Goal: Contribute content: Contribute content

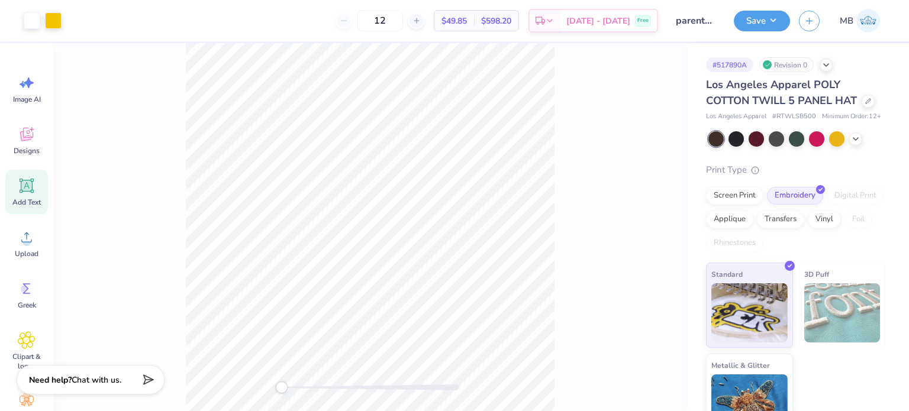
click at [32, 197] on div "Add Text" at bounding box center [26, 192] width 43 height 44
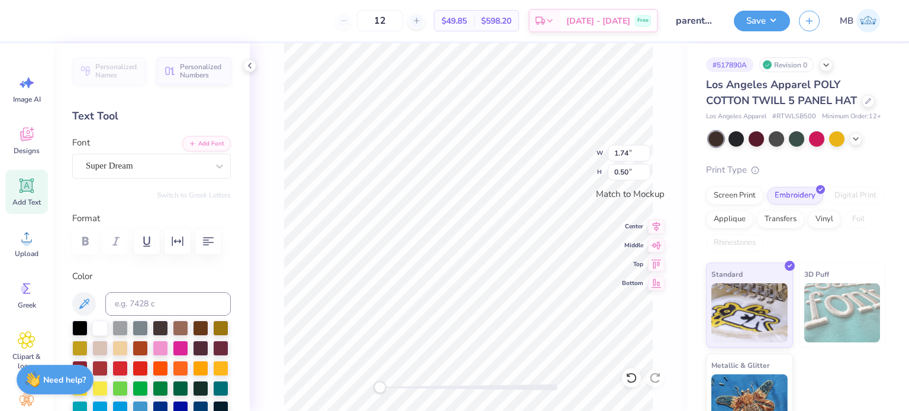
scroll to position [9, 1]
type textarea "®"
click at [114, 165] on div "Super Dream" at bounding box center [147, 166] width 124 height 18
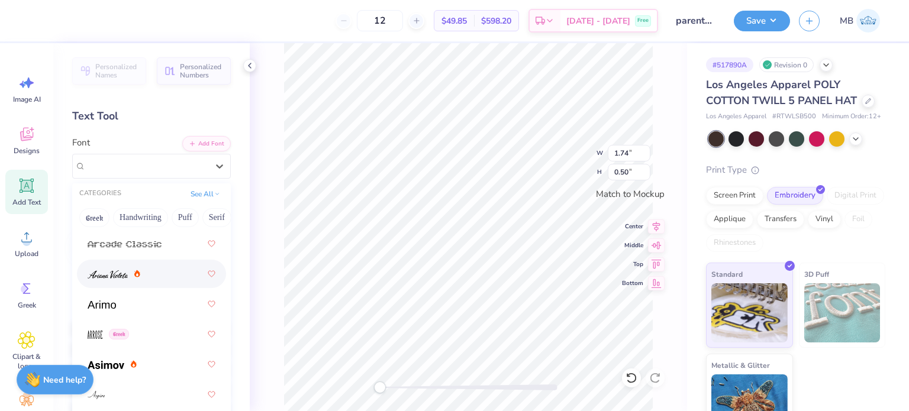
scroll to position [547, 0]
click at [105, 303] on img at bounding box center [102, 304] width 28 height 8
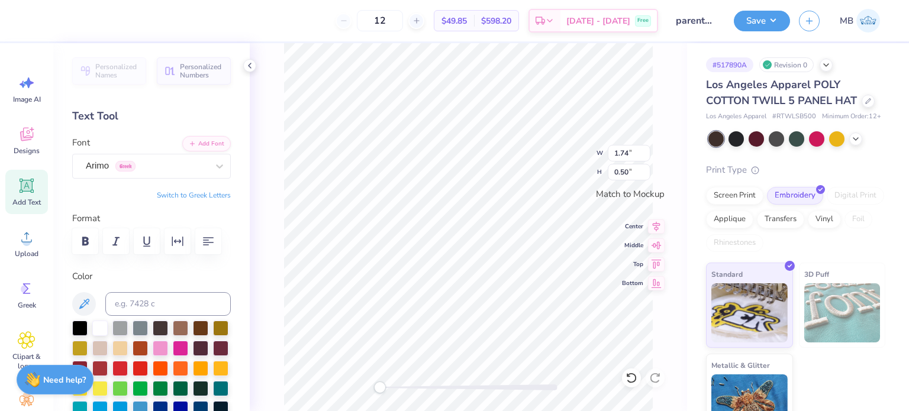
scroll to position [9, 1]
type input "0.19"
drag, startPoint x: 377, startPoint y: 388, endPoint x: 440, endPoint y: 381, distance: 64.3
click at [439, 385] on div "Accessibility label" at bounding box center [433, 388] width 12 height 12
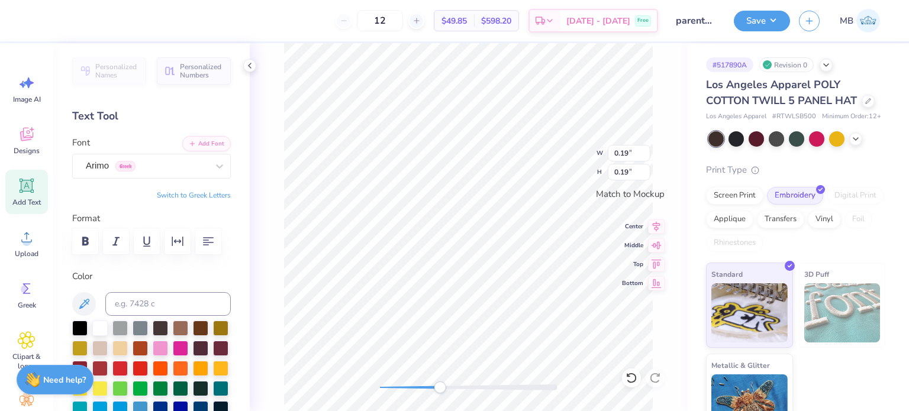
scroll to position [9, 1]
type input "2.48"
type input "2.08"
type input "0.19"
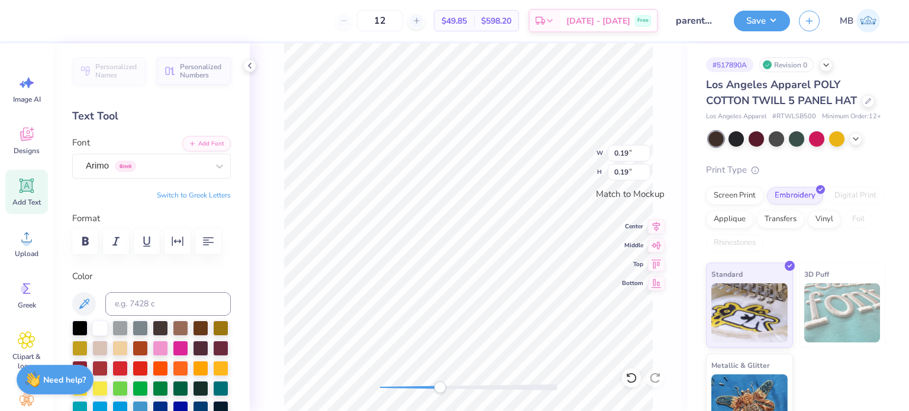
type input "0.07"
type input "2.48"
type input "2.08"
type input "0.07"
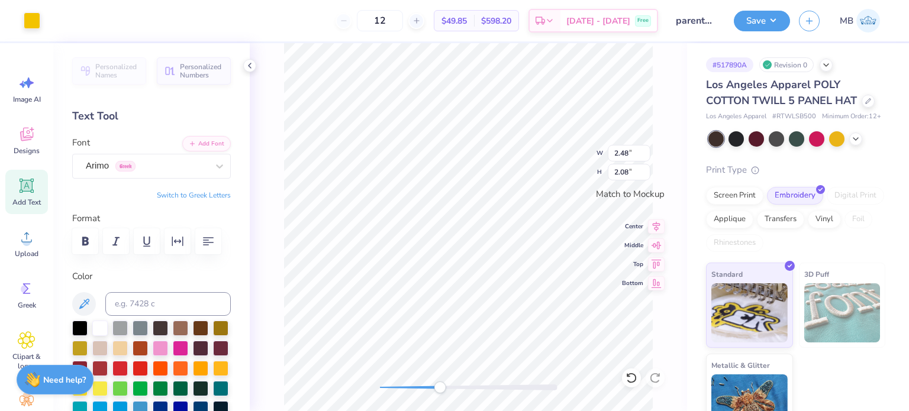
type input "0.07"
type input "2.48"
type input "2.08"
click at [764, 27] on button "Save" at bounding box center [762, 19] width 56 height 21
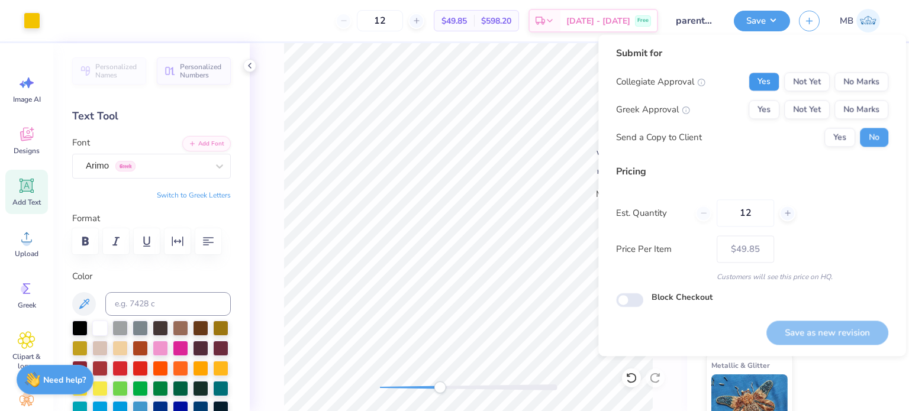
click at [766, 83] on button "Yes" at bounding box center [764, 81] width 31 height 19
click at [765, 106] on button "Yes" at bounding box center [764, 109] width 31 height 19
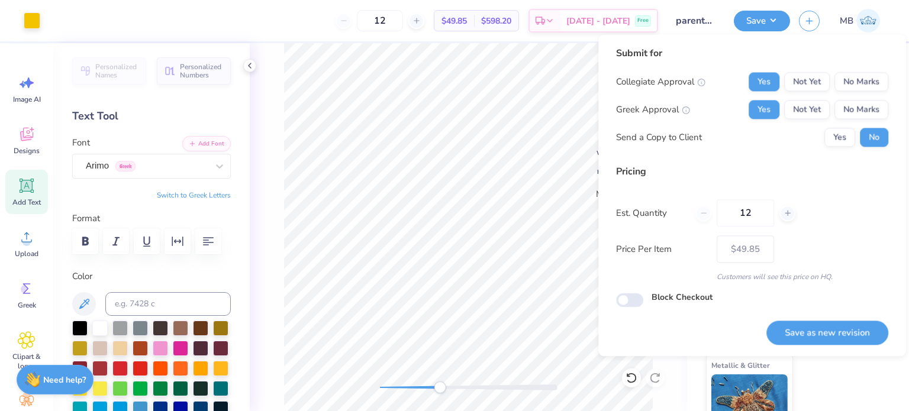
click at [806, 330] on button "Save as new revision" at bounding box center [828, 333] width 122 height 24
type input "$49.85"
